Goal: Browse casually: Explore the website without a specific task or goal

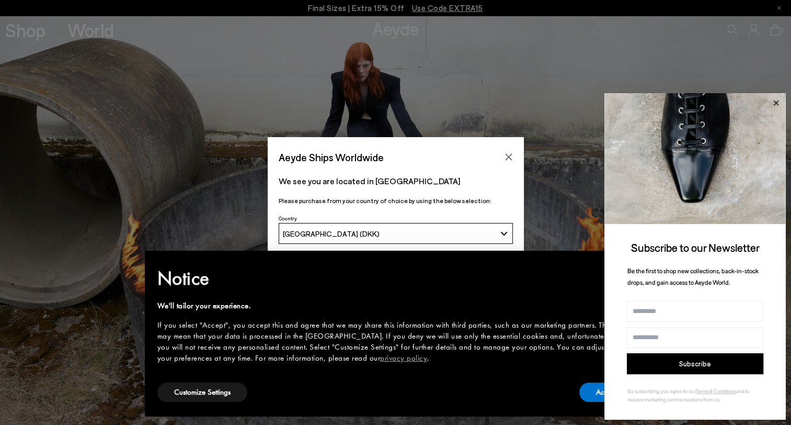
click at [775, 101] on icon at bounding box center [775, 102] width 5 height 5
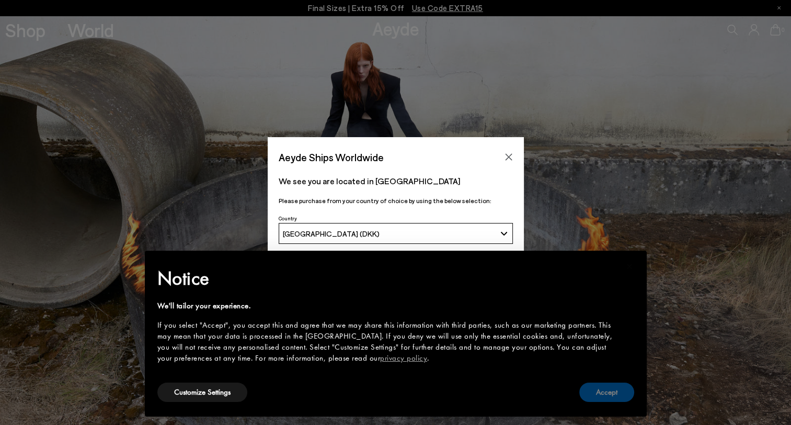
click at [595, 391] on button "Accept" at bounding box center [606, 391] width 55 height 19
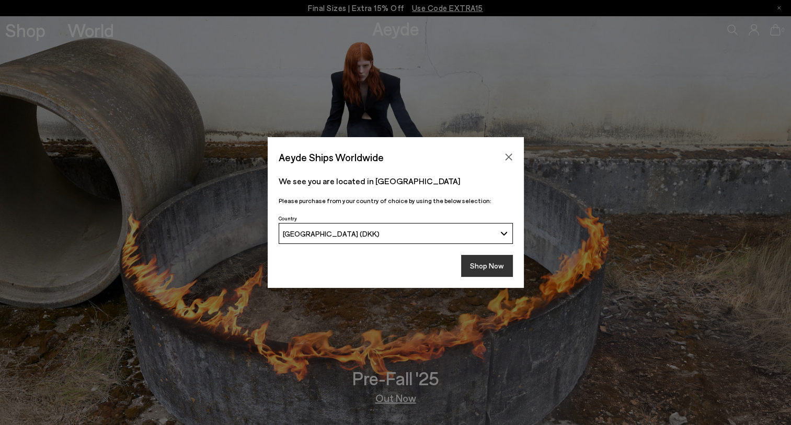
click at [491, 272] on button "Shop Now" at bounding box center [487, 266] width 52 height 22
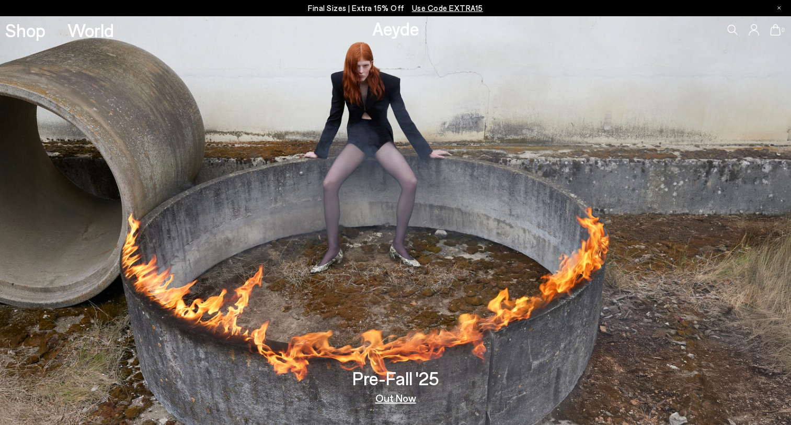
click at [403, 396] on link "Out Now" at bounding box center [395, 397] width 41 height 10
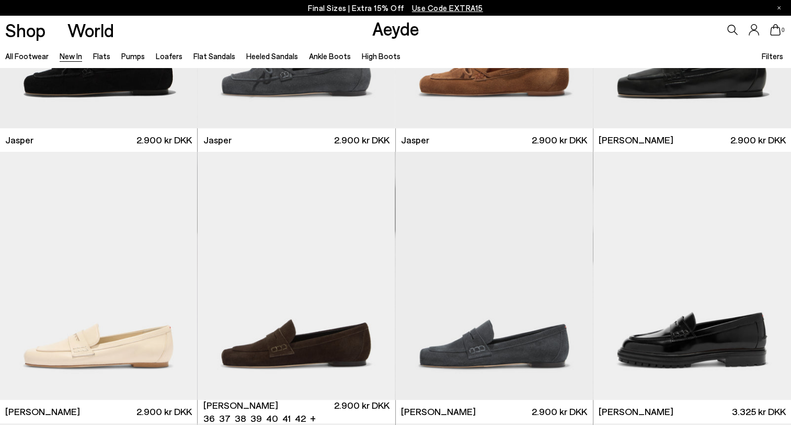
scroll to position [399, 0]
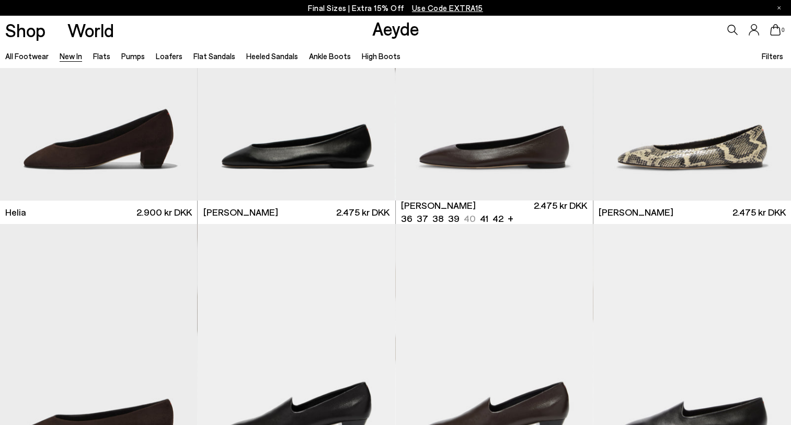
scroll to position [1203, 0]
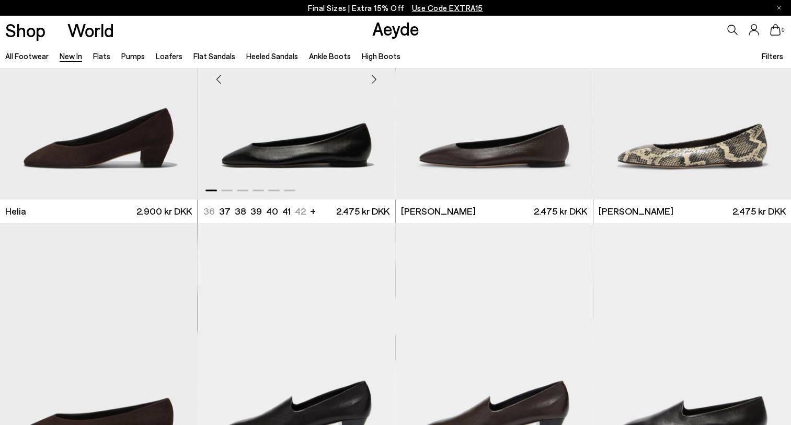
click at [372, 78] on div "Next slide" at bounding box center [374, 79] width 31 height 31
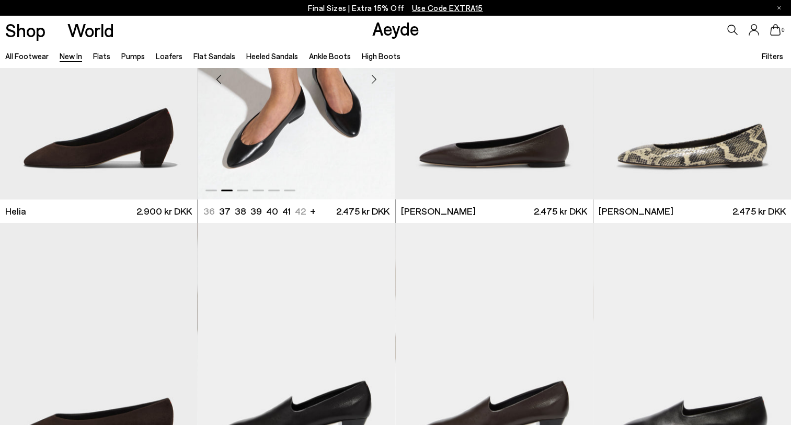
click at [372, 78] on div "Next slide" at bounding box center [374, 79] width 31 height 31
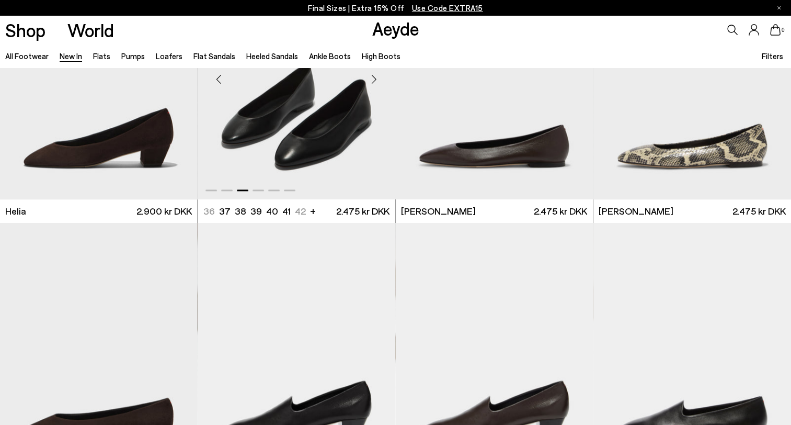
click at [372, 78] on div "Next slide" at bounding box center [374, 79] width 31 height 31
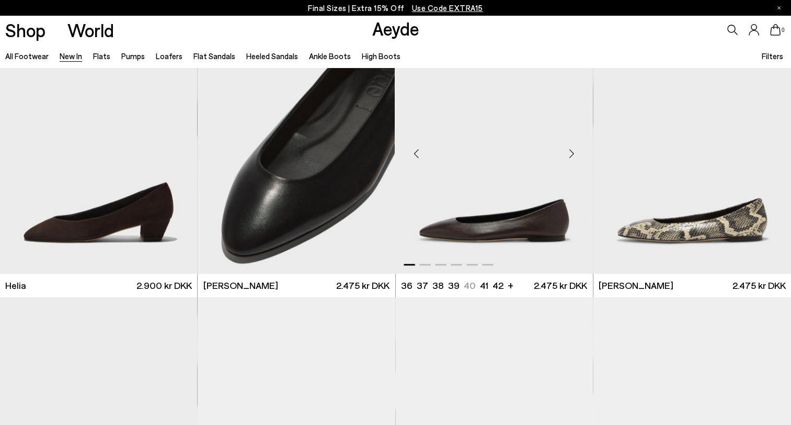
scroll to position [1126, 0]
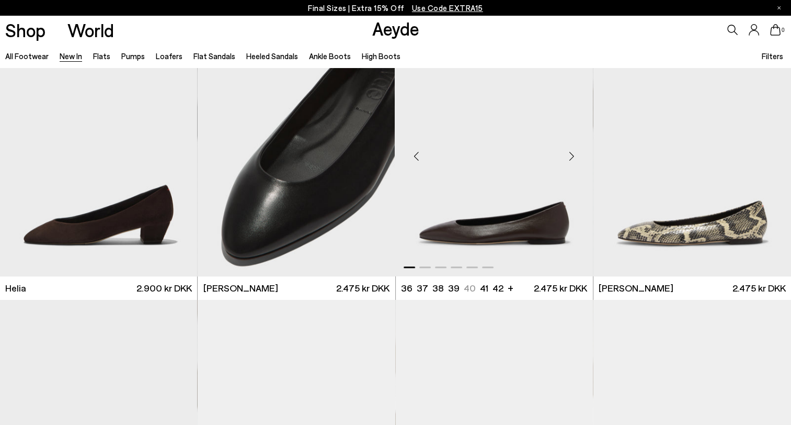
click at [568, 158] on div "Next slide" at bounding box center [571, 156] width 31 height 31
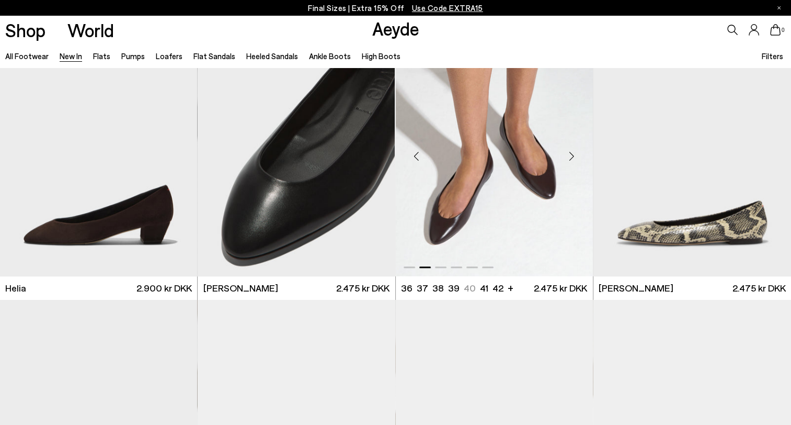
click at [568, 158] on div "Next slide" at bounding box center [571, 156] width 31 height 31
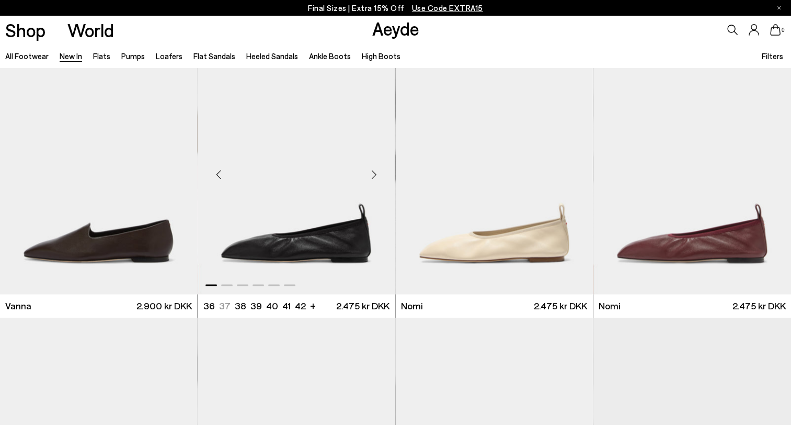
scroll to position [1652, 0]
click at [371, 172] on div "Next slide" at bounding box center [374, 173] width 31 height 31
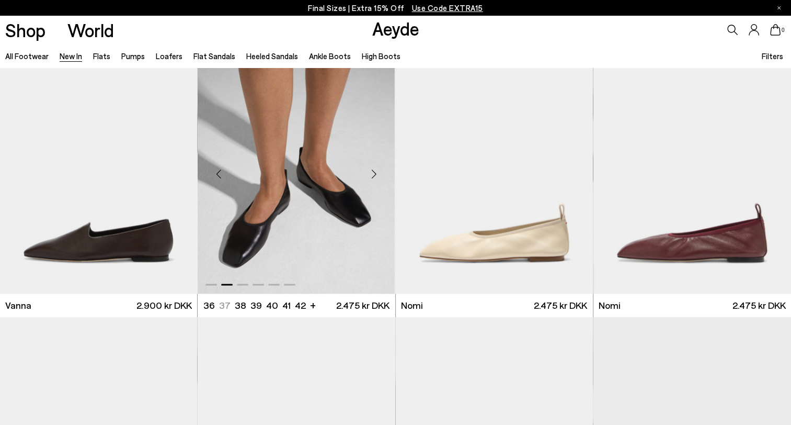
click at [371, 172] on div "Next slide" at bounding box center [374, 173] width 31 height 31
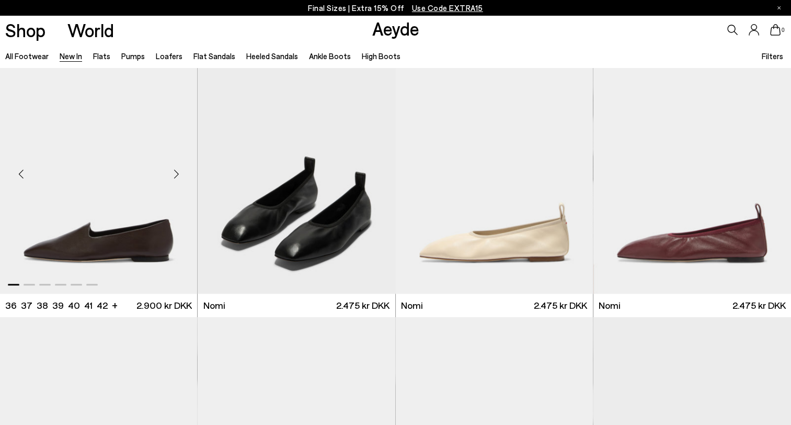
click at [177, 172] on div "Next slide" at bounding box center [176, 173] width 31 height 31
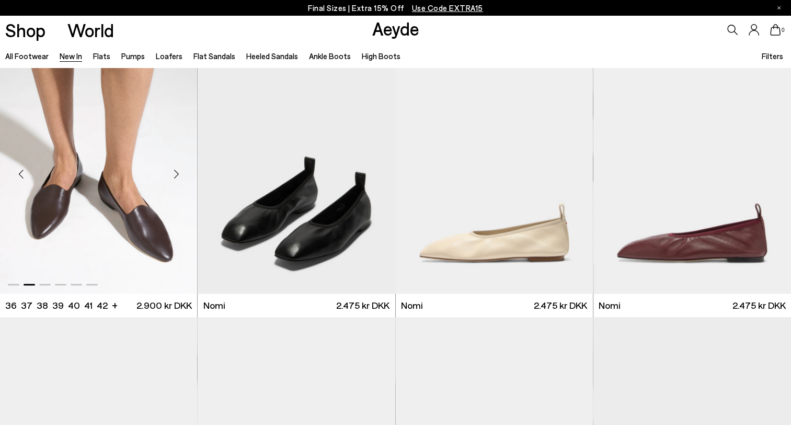
click at [177, 172] on div "Next slide" at bounding box center [176, 173] width 31 height 31
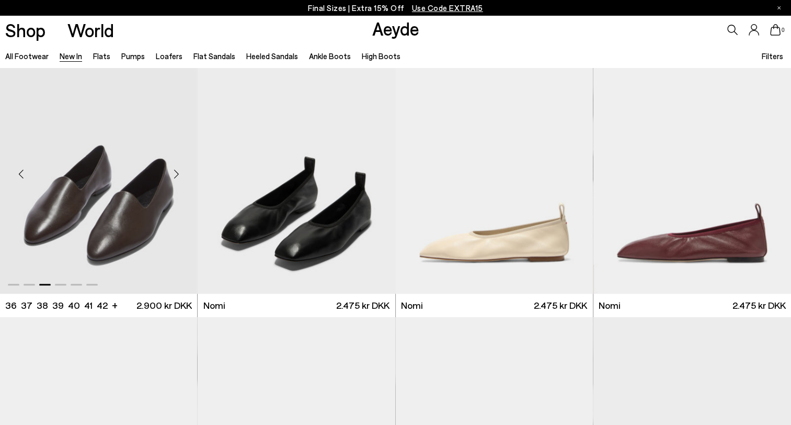
click at [177, 172] on div "Next slide" at bounding box center [176, 173] width 31 height 31
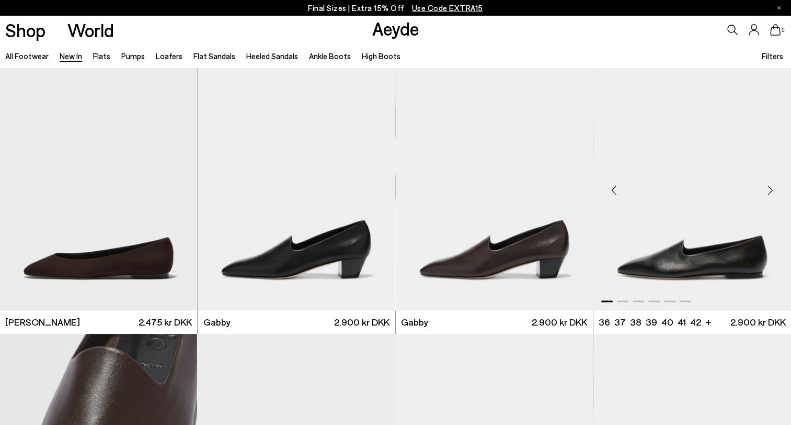
scroll to position [1364, 0]
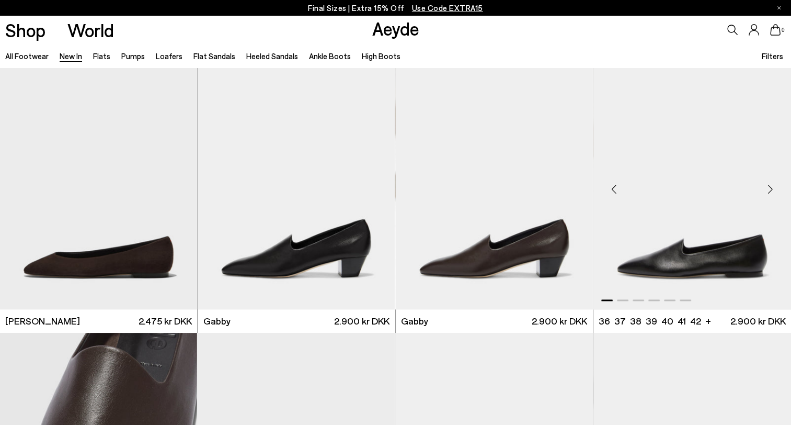
click at [768, 188] on div "Next slide" at bounding box center [770, 189] width 31 height 31
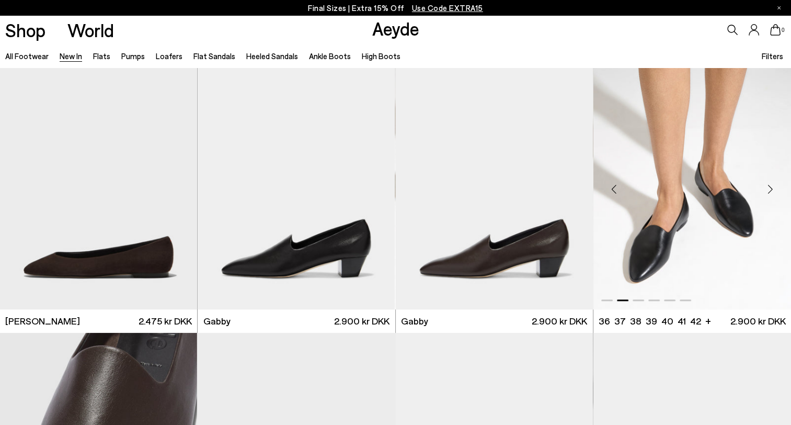
click at [768, 188] on div "Next slide" at bounding box center [770, 189] width 31 height 31
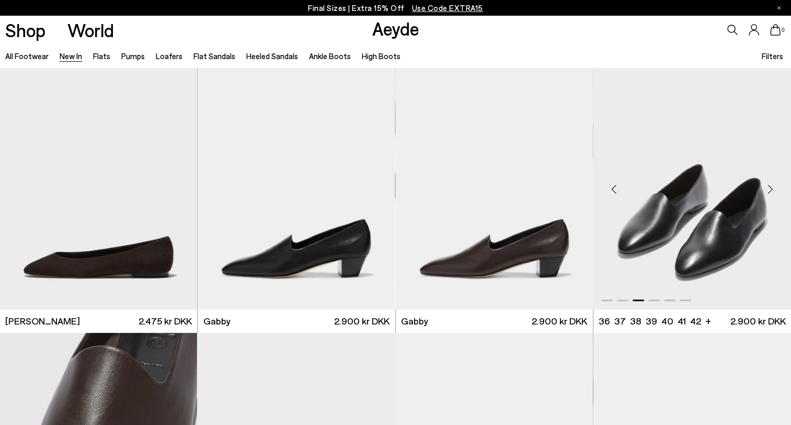
click at [768, 188] on div "Next slide" at bounding box center [770, 189] width 31 height 31
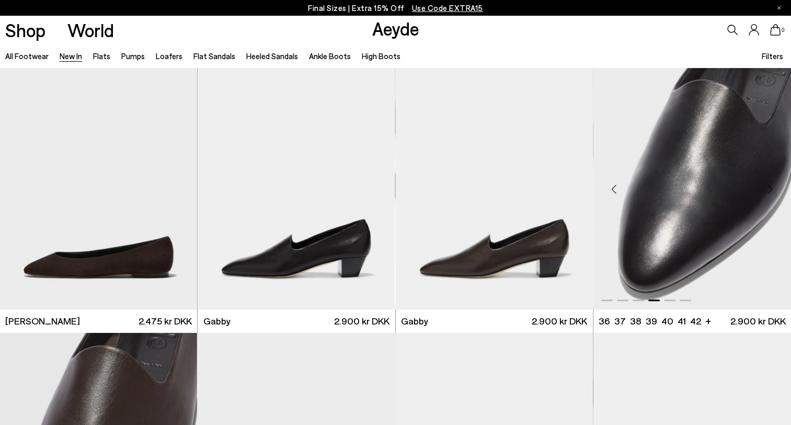
click at [768, 188] on div "Next slide" at bounding box center [770, 189] width 31 height 31
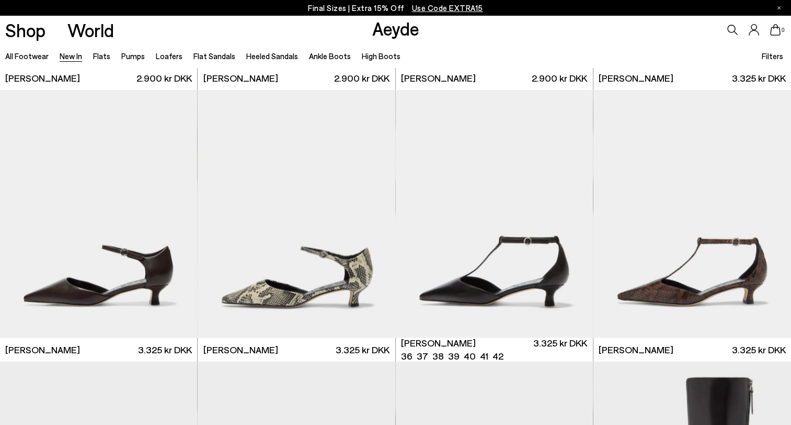
scroll to position [2150, 0]
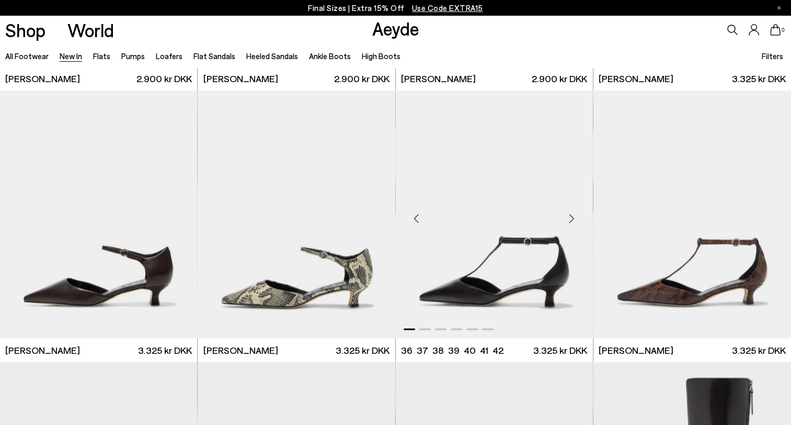
click at [572, 216] on div "Next slide" at bounding box center [571, 218] width 31 height 31
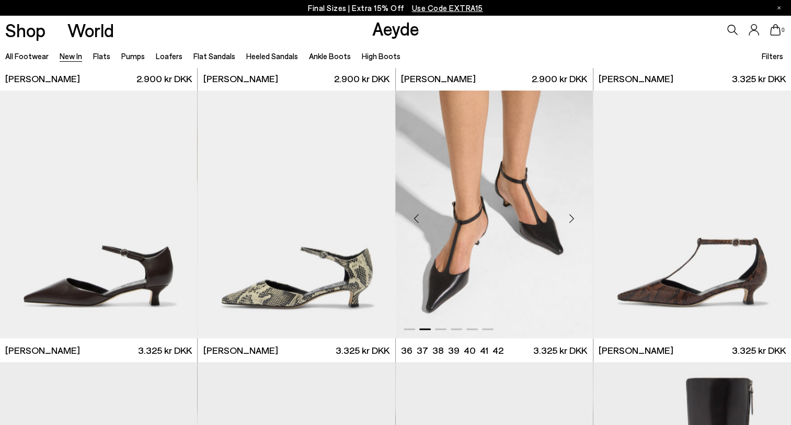
click at [572, 216] on div "Next slide" at bounding box center [571, 218] width 31 height 31
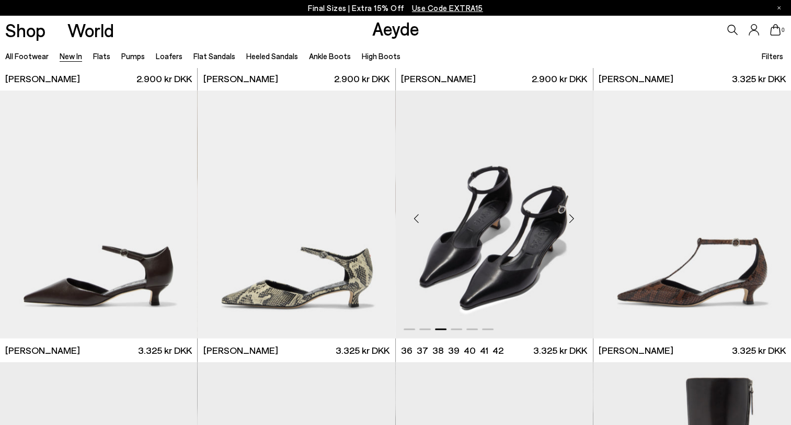
click at [572, 216] on div "Next slide" at bounding box center [571, 218] width 31 height 31
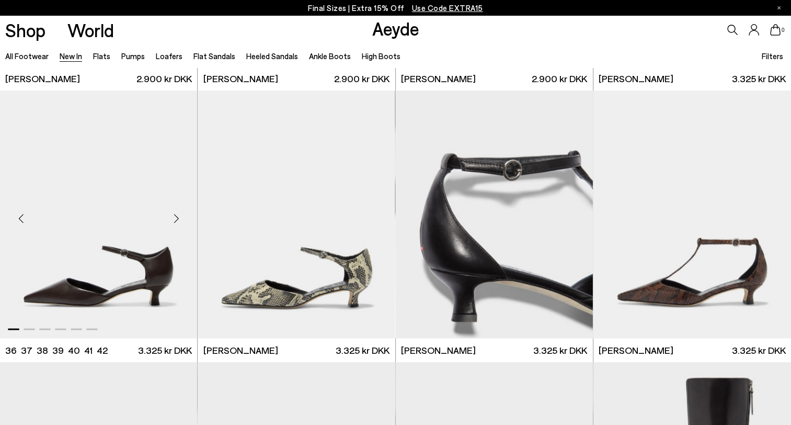
click at [173, 218] on div "Next slide" at bounding box center [176, 218] width 31 height 31
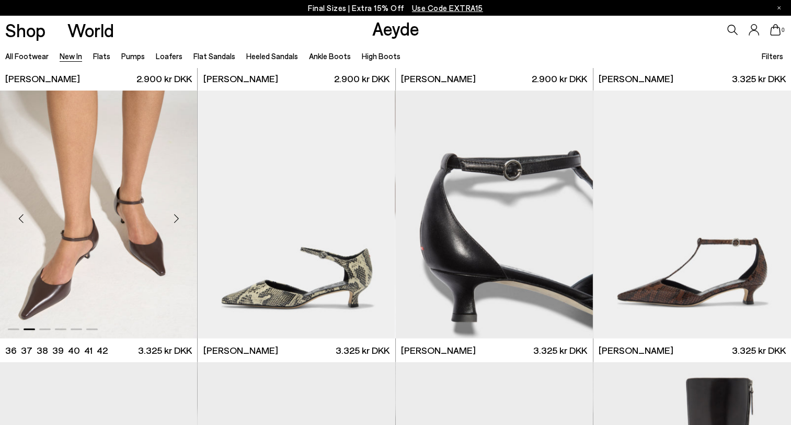
click at [173, 218] on div "Next slide" at bounding box center [176, 218] width 31 height 31
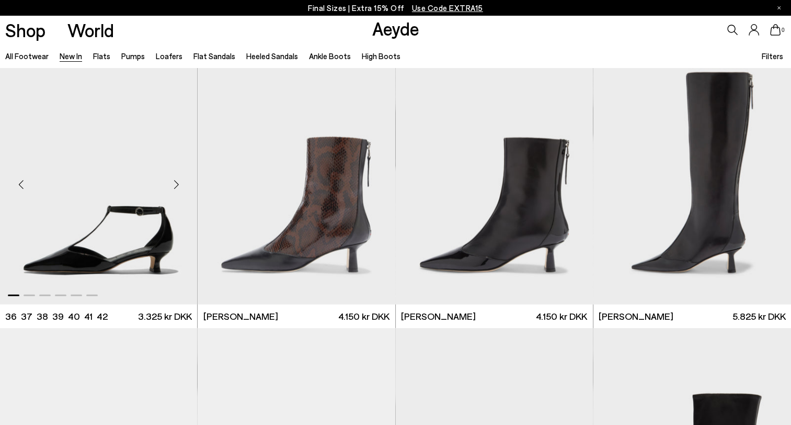
scroll to position [2456, 0]
click at [178, 182] on div "Next slide" at bounding box center [176, 183] width 31 height 31
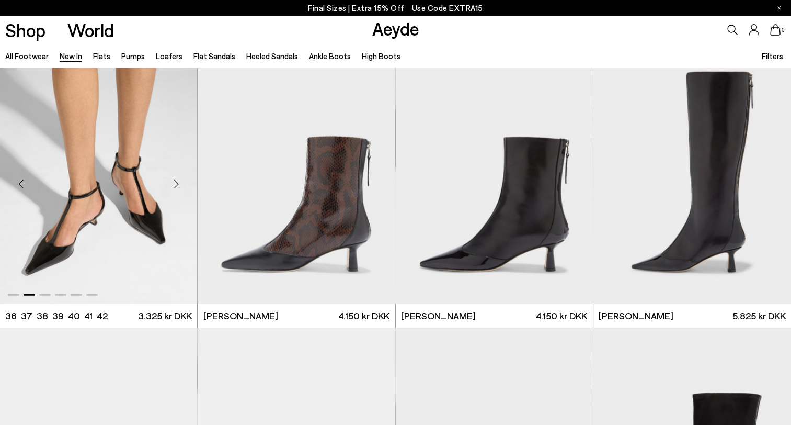
click at [178, 182] on div "Next slide" at bounding box center [176, 183] width 31 height 31
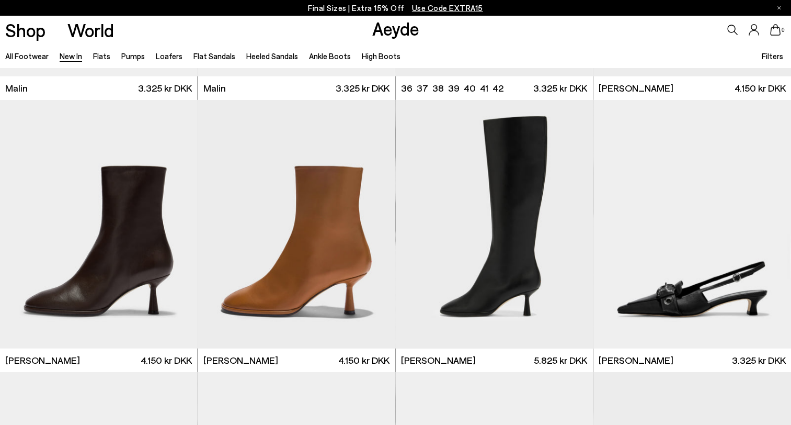
scroll to position [2782, 0]
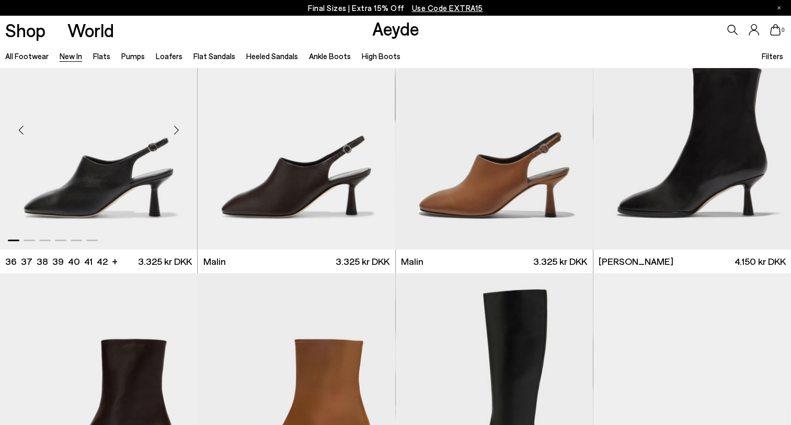
click at [175, 130] on div "Next slide" at bounding box center [176, 129] width 31 height 31
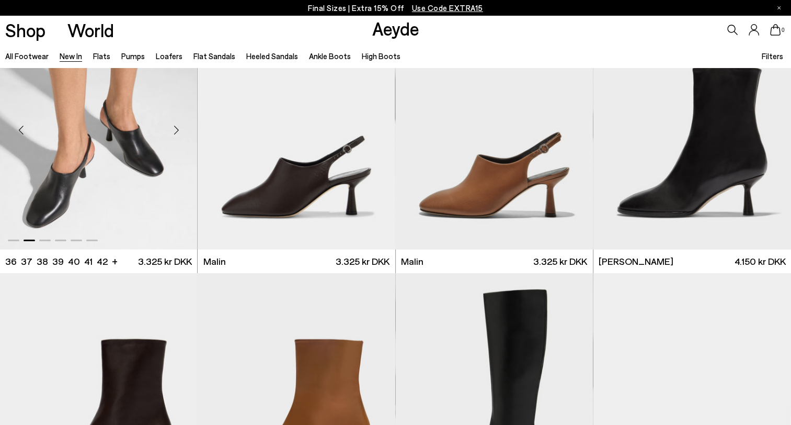
click at [175, 130] on div "Next slide" at bounding box center [176, 129] width 31 height 31
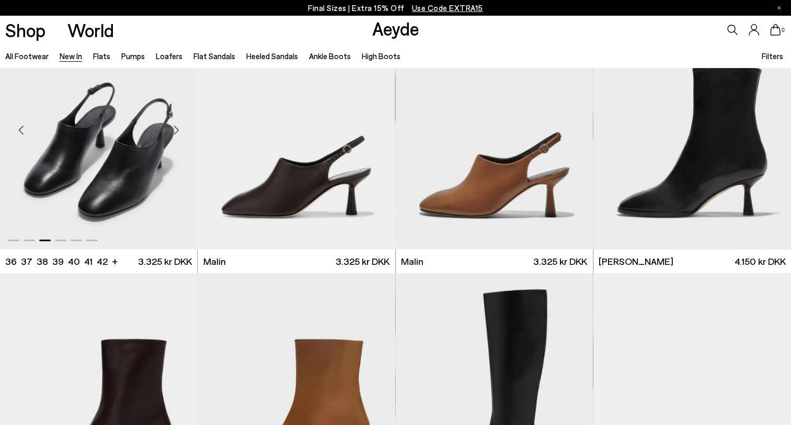
click at [175, 130] on div "Next slide" at bounding box center [176, 129] width 31 height 31
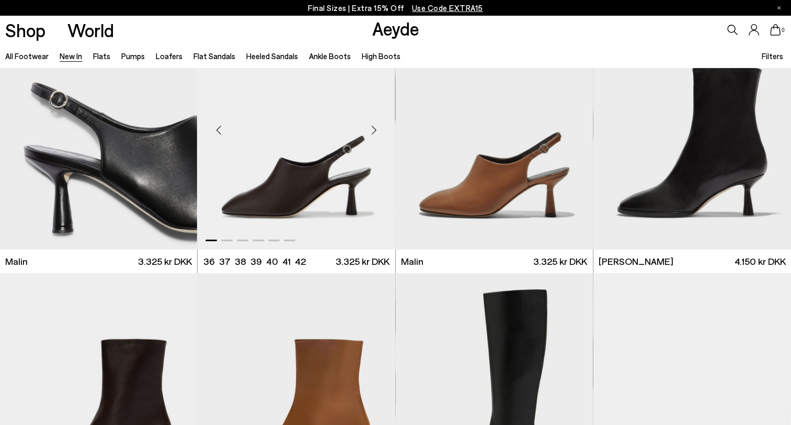
click at [376, 132] on div "Next slide" at bounding box center [374, 129] width 31 height 31
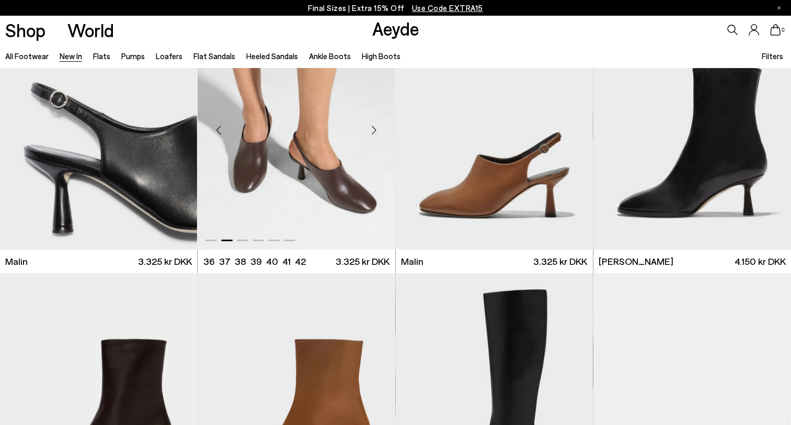
click at [376, 132] on div "Next slide" at bounding box center [374, 129] width 31 height 31
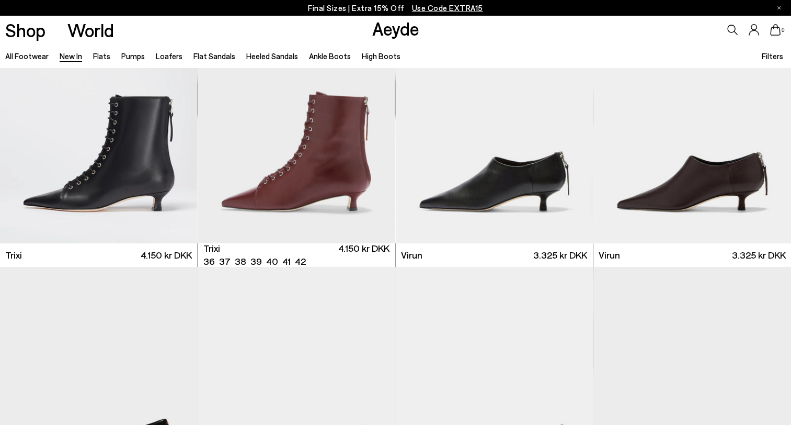
scroll to position [3791, 0]
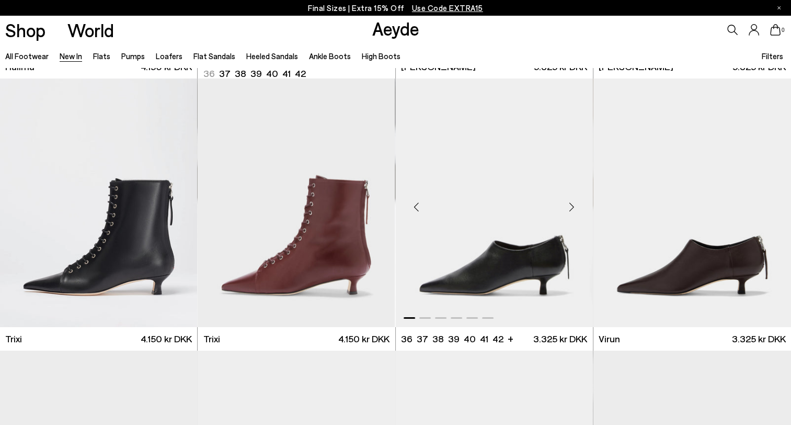
click at [569, 207] on div "Next slide" at bounding box center [571, 206] width 31 height 31
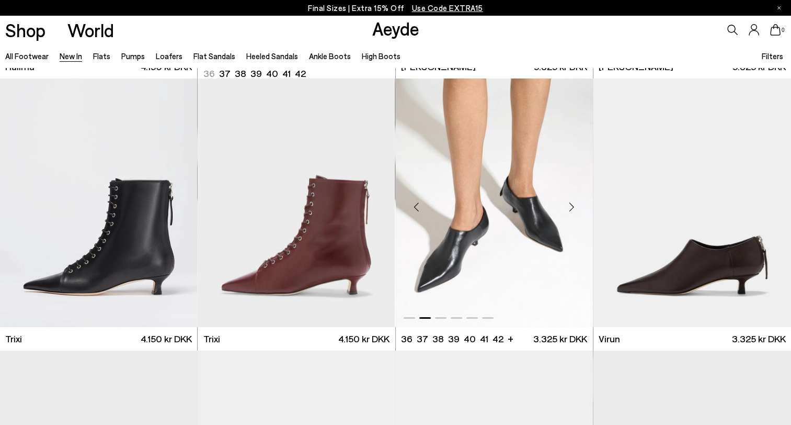
click at [569, 207] on div "Next slide" at bounding box center [571, 206] width 31 height 31
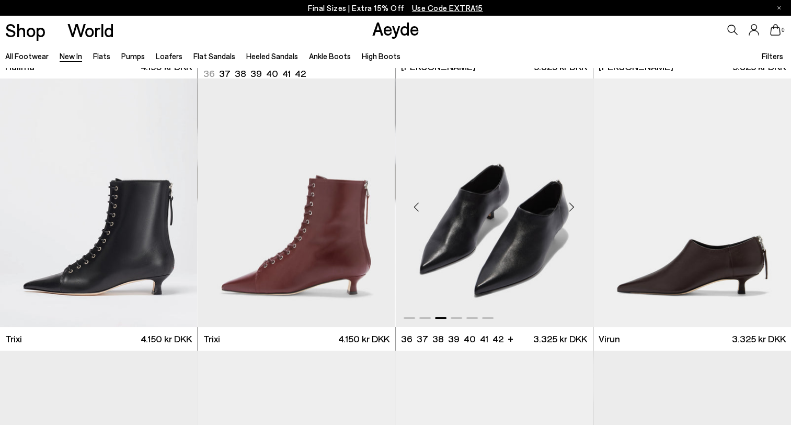
click at [569, 207] on div "Next slide" at bounding box center [571, 206] width 31 height 31
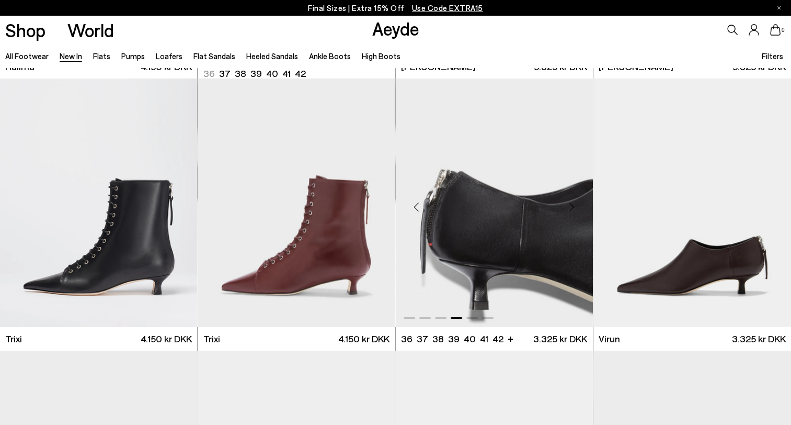
click at [569, 207] on div "Next slide" at bounding box center [571, 206] width 31 height 31
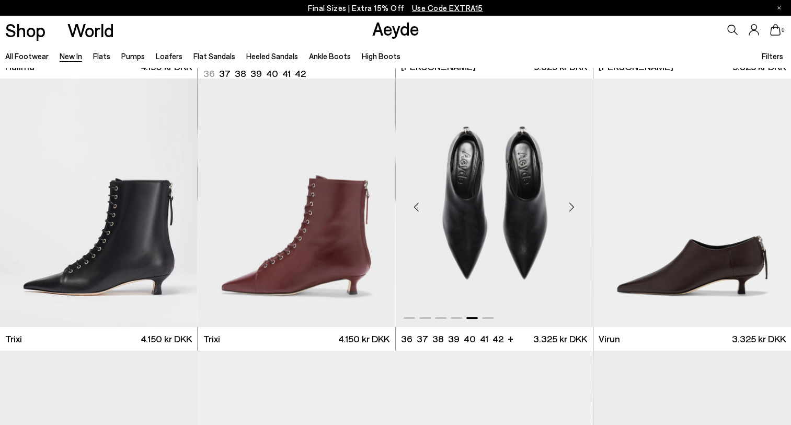
click at [569, 207] on div "Next slide" at bounding box center [571, 206] width 31 height 31
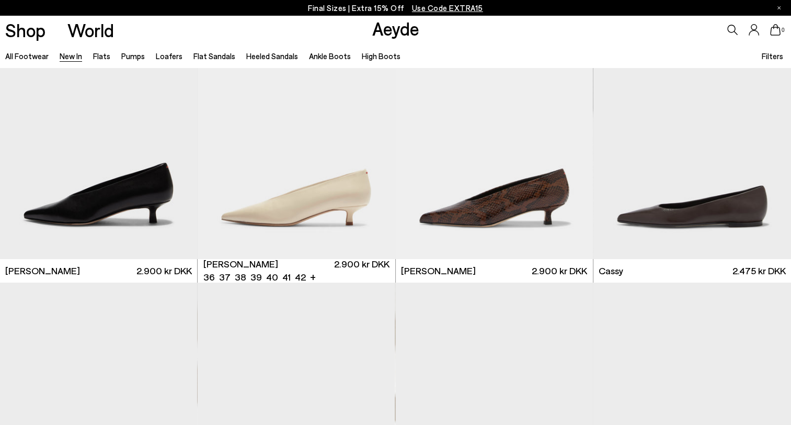
scroll to position [4129, 0]
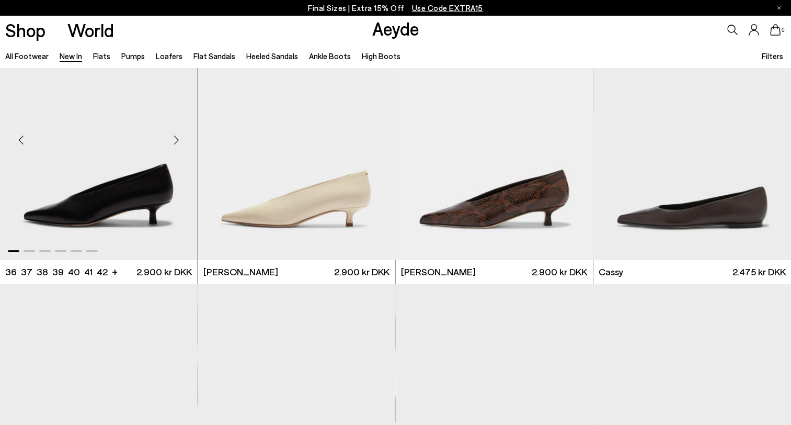
click at [179, 135] on div "Next slide" at bounding box center [176, 139] width 31 height 31
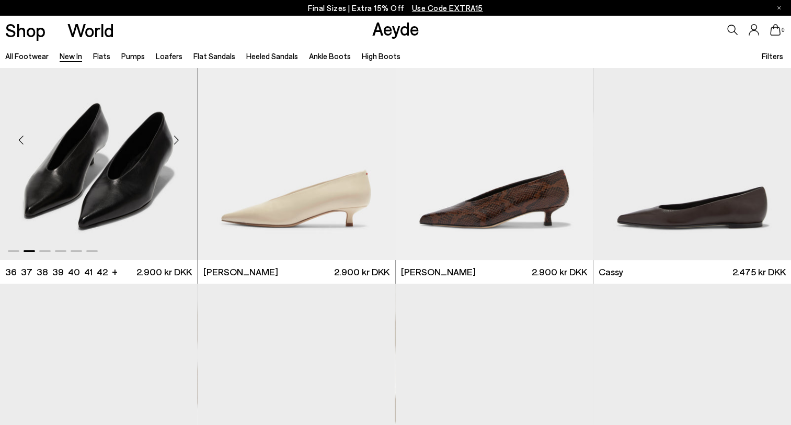
click at [179, 135] on div "Next slide" at bounding box center [176, 139] width 31 height 31
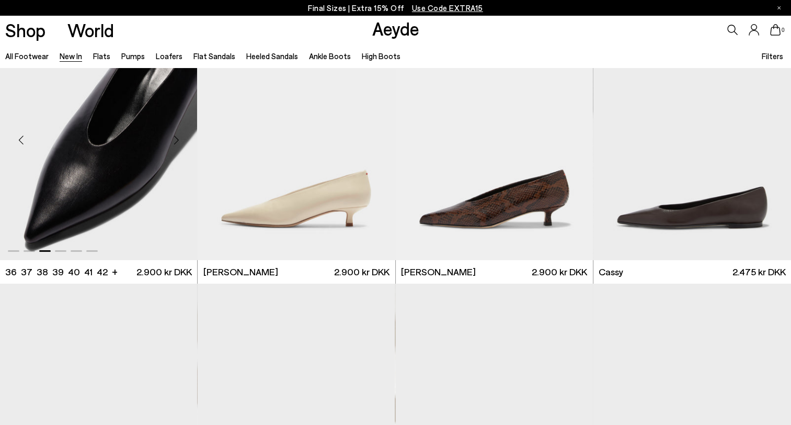
click at [179, 135] on div "Next slide" at bounding box center [176, 139] width 31 height 31
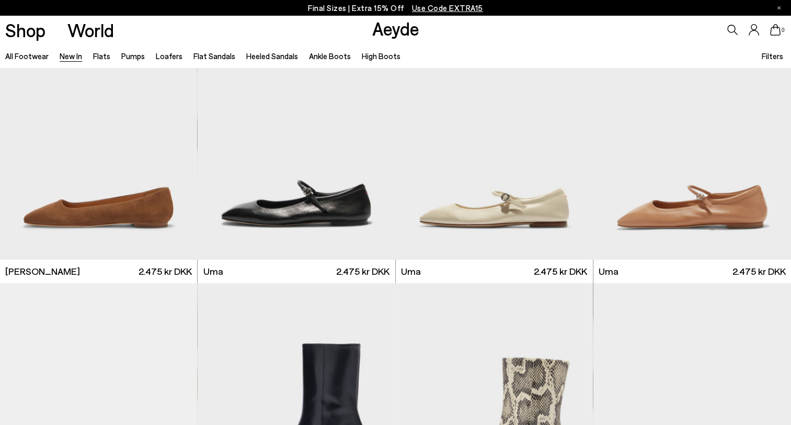
scroll to position [4910, 0]
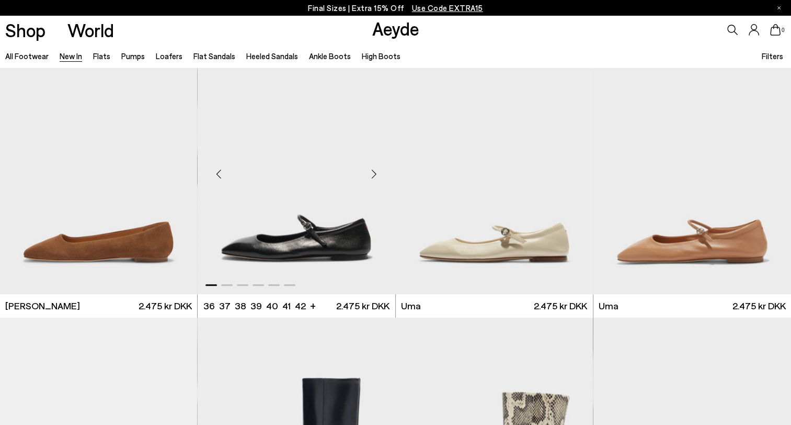
click at [372, 173] on div "Next slide" at bounding box center [374, 173] width 31 height 31
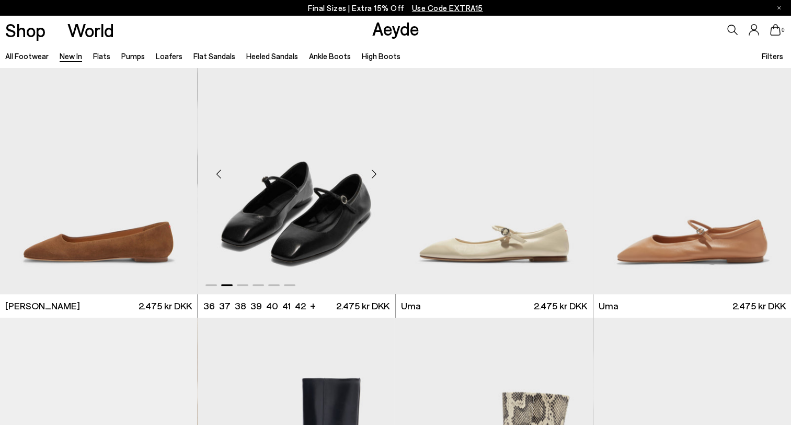
click at [372, 173] on div "Next slide" at bounding box center [374, 173] width 31 height 31
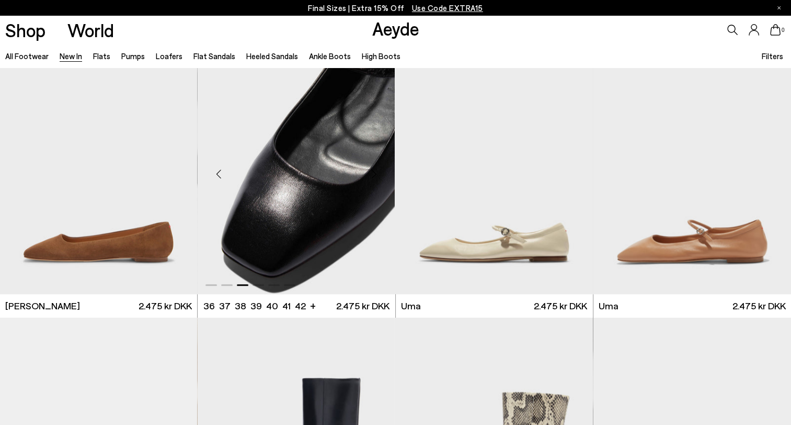
click at [372, 173] on div "Next slide" at bounding box center [374, 173] width 31 height 31
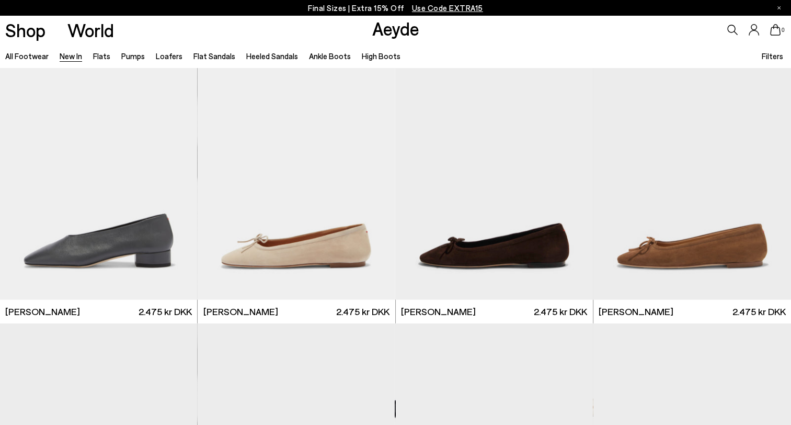
scroll to position [6655, 0]
